Goal: Register for event/course

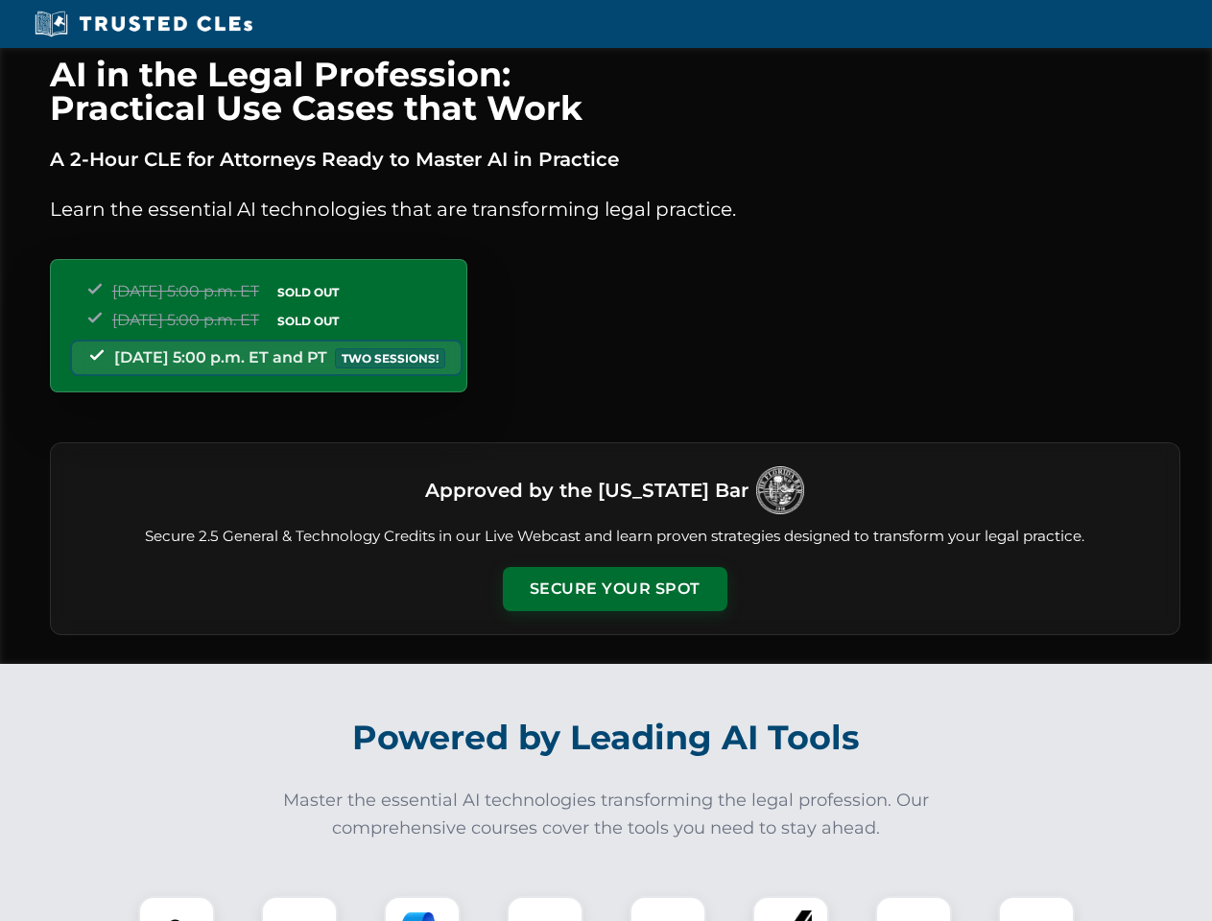
click at [614, 589] on button "Secure Your Spot" at bounding box center [615, 589] width 225 height 44
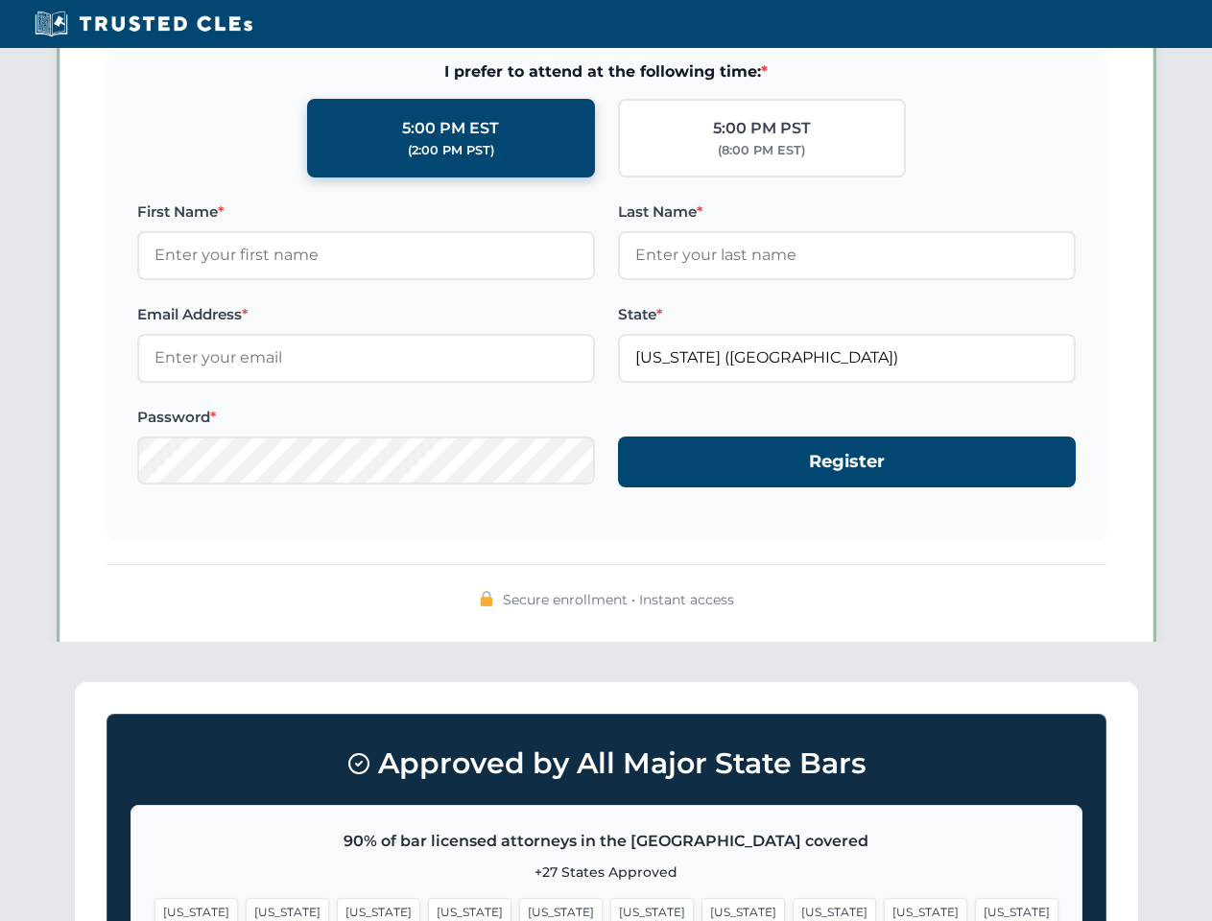
click at [701, 909] on span "[US_STATE]" at bounding box center [742, 912] width 83 height 28
click at [884, 909] on span "[US_STATE]" at bounding box center [925, 912] width 83 height 28
